Goal: Task Accomplishment & Management: Manage account settings

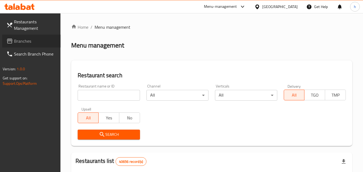
click at [34, 38] on span "Branches" at bounding box center [35, 41] width 42 height 6
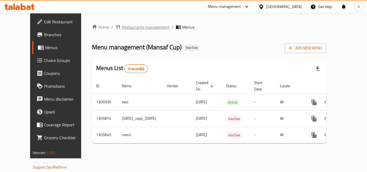
click at [135, 27] on span "Restaurants management" at bounding box center [146, 27] width 48 height 6
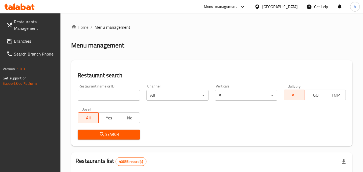
click at [38, 41] on span "Branches" at bounding box center [35, 41] width 42 height 6
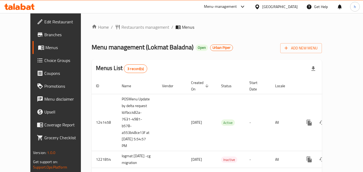
click at [242, 46] on div "Menu management ( Lokmat Baladna ) Open Urban Piper Add New Menu" at bounding box center [207, 47] width 230 height 12
click at [138, 6] on div "Menu-management United Arab Emirates Get Help h" at bounding box center [181, 6] width 363 height 13
click at [121, 25] on span "Restaurants management" at bounding box center [145, 27] width 48 height 6
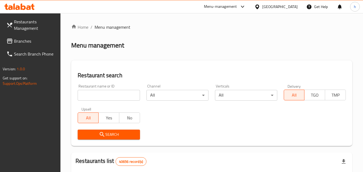
click at [113, 99] on input "search" at bounding box center [109, 95] width 62 height 11
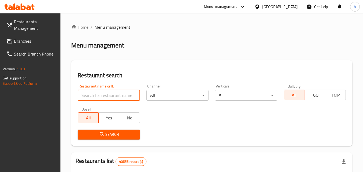
paste input "6965"
type input "6965"
click button "Search" at bounding box center [109, 135] width 62 height 10
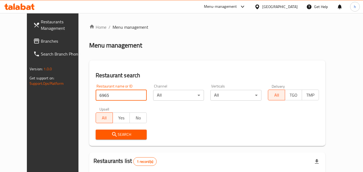
click at [41, 40] on span "Branches" at bounding box center [62, 41] width 42 height 6
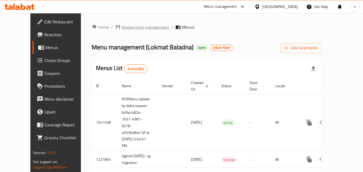
click at [122, 28] on span "Restaurants management" at bounding box center [145, 27] width 48 height 6
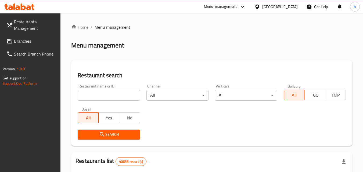
click at [103, 95] on input "search" at bounding box center [109, 95] width 62 height 11
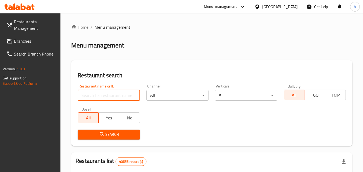
paste input "6965"
type input "6965"
click button "Search" at bounding box center [109, 135] width 62 height 10
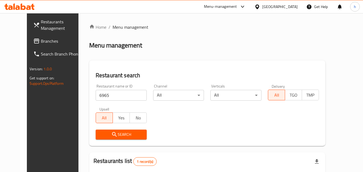
click at [41, 38] on span "Branches" at bounding box center [62, 41] width 42 height 6
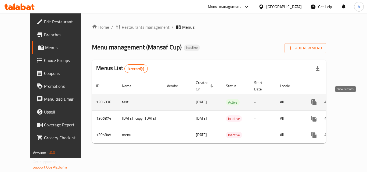
click at [350, 102] on icon "enhanced table" at bounding box center [352, 102] width 5 height 5
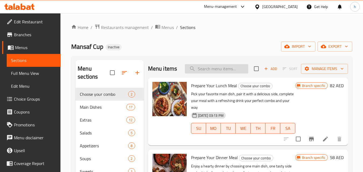
click at [221, 71] on input "search" at bounding box center [216, 68] width 63 height 9
paste input "Prepare Your Lunch Meal"
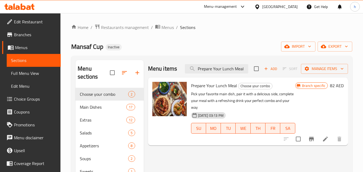
type input "Prepare Your Lunch Meal"
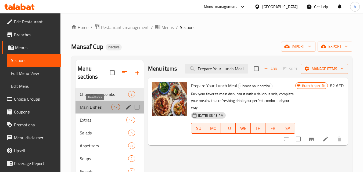
click at [93, 107] on span "Main Dishes" at bounding box center [95, 107] width 31 height 6
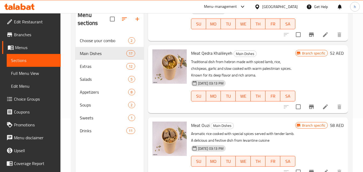
scroll to position [1089, 0]
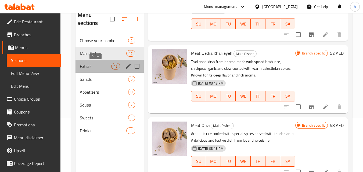
click at [86, 66] on span "Extras" at bounding box center [95, 66] width 31 height 6
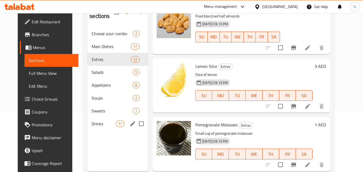
scroll to position [48, 0]
